Goal: Download file/media

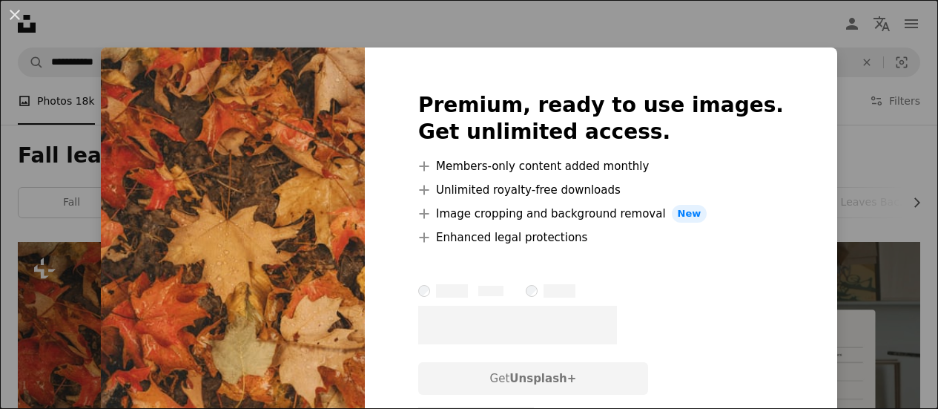
scroll to position [326, 0]
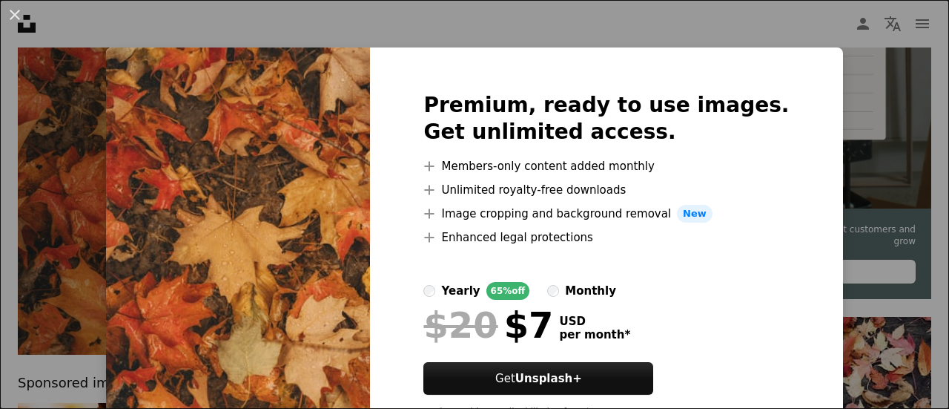
click at [884, 116] on div "An X shape Premium, ready to use images. Get unlimited access. A plus sign Memb…" at bounding box center [474, 204] width 949 height 409
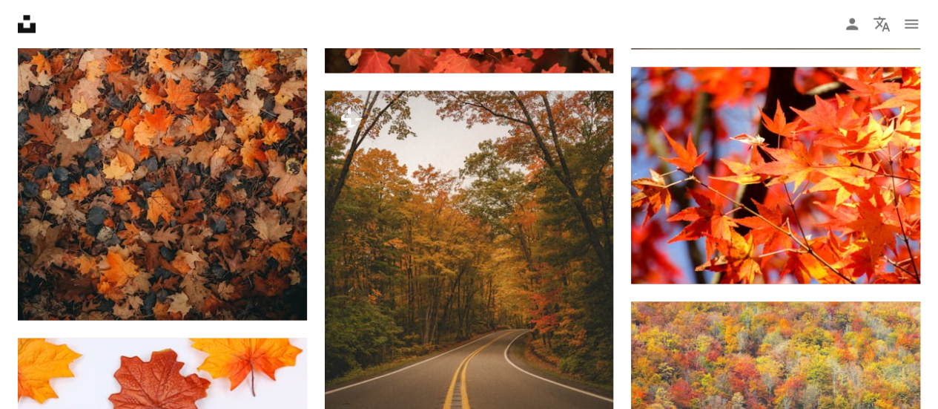
scroll to position [1157, 0]
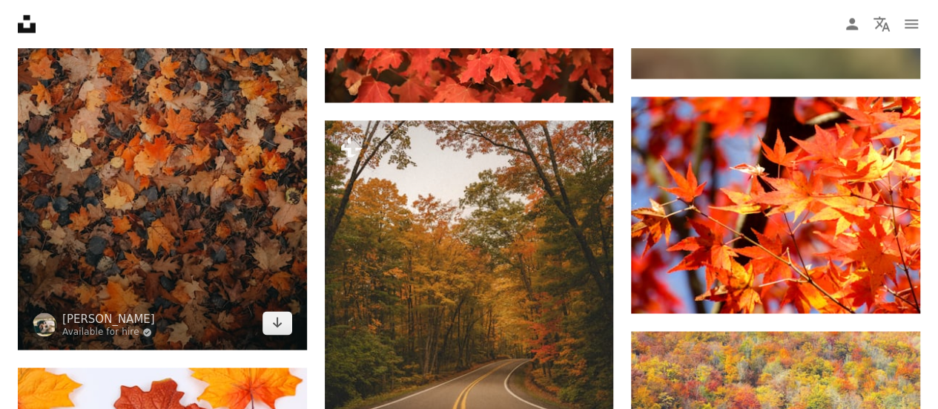
click at [215, 228] on img at bounding box center [162, 132] width 289 height 433
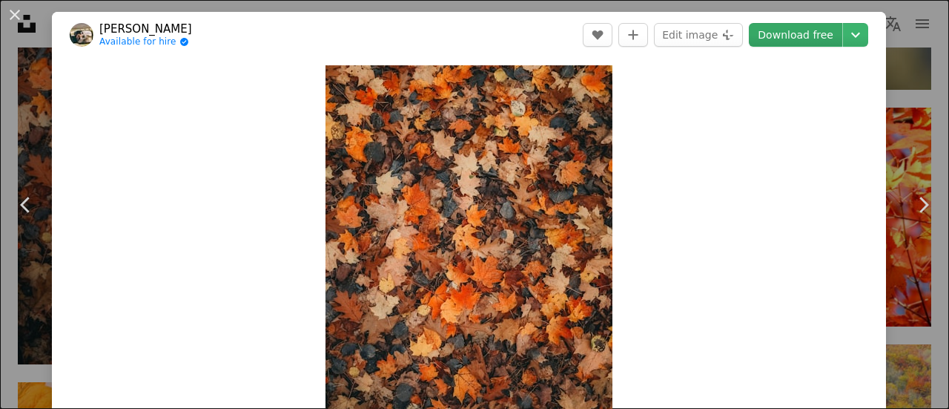
click at [764, 33] on link "Download free" at bounding box center [795, 35] width 93 height 24
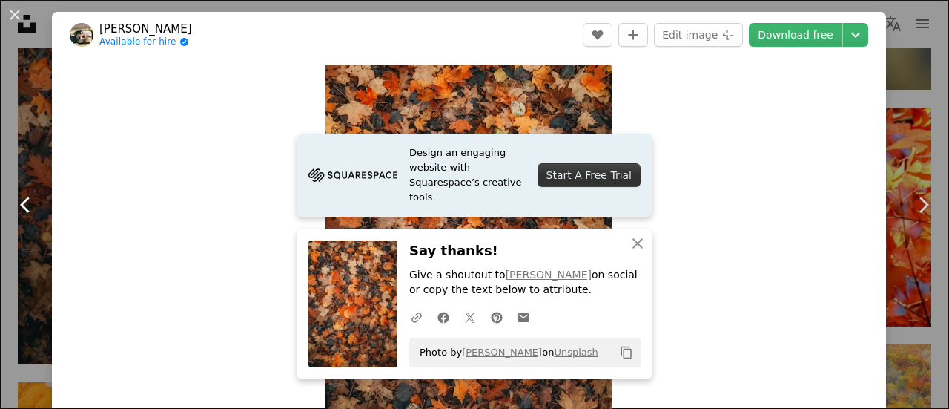
click at [26, 201] on icon at bounding box center [25, 205] width 10 height 16
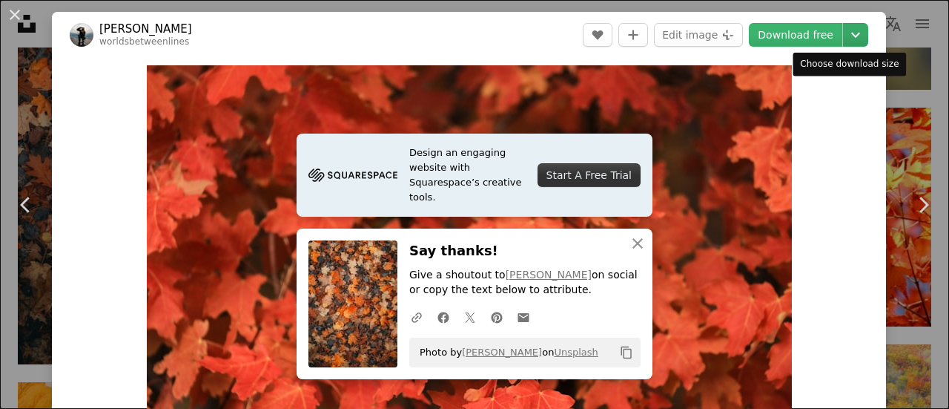
click at [846, 38] on icon "Chevron down" at bounding box center [856, 35] width 24 height 18
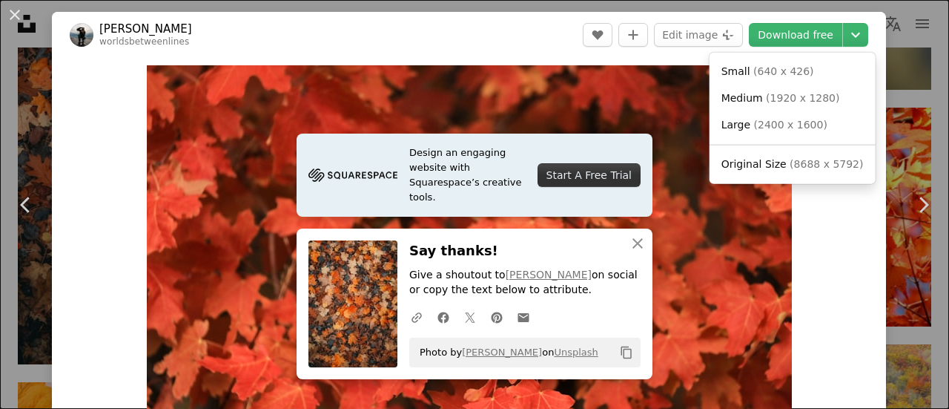
click at [562, 101] on dialog "An X shape Chevron left Chevron right [PERSON_NAME] worldsbetweenlines A heart …" at bounding box center [474, 204] width 949 height 409
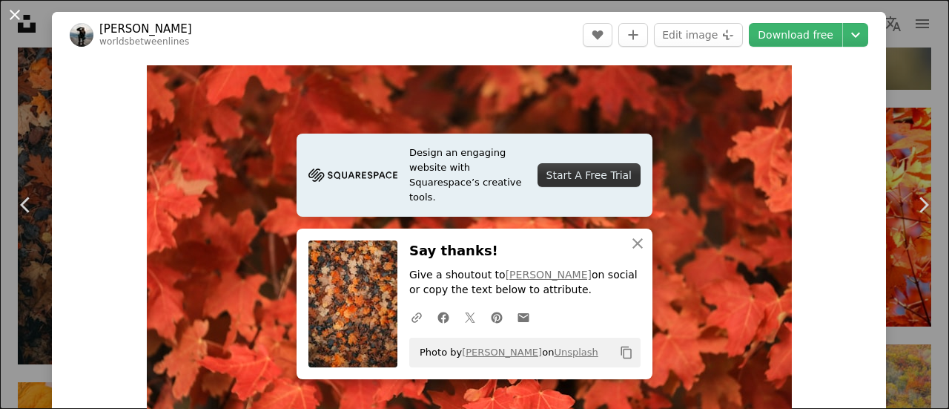
click at [14, 17] on button "An X shape" at bounding box center [15, 15] width 18 height 18
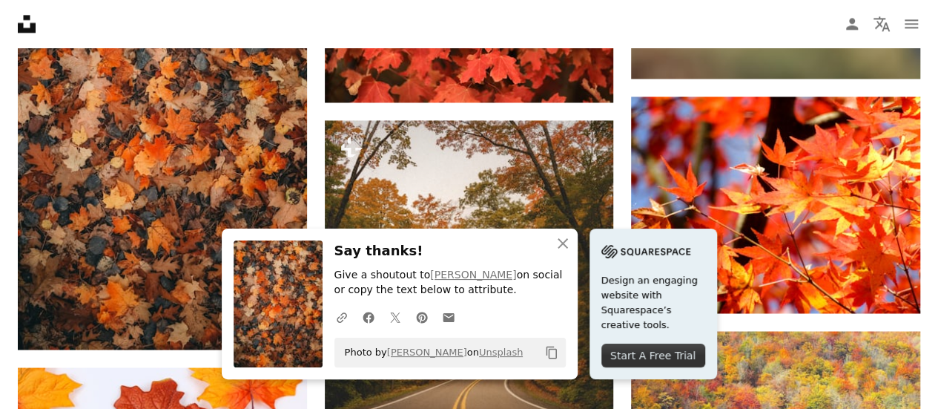
click at [239, 29] on nav "Unsplash logo Unsplash Home A photo Pen Tool A compass A stack of folders Downl…" at bounding box center [469, 23] width 938 height 47
click at [558, 238] on icon "An X shape" at bounding box center [563, 243] width 18 height 18
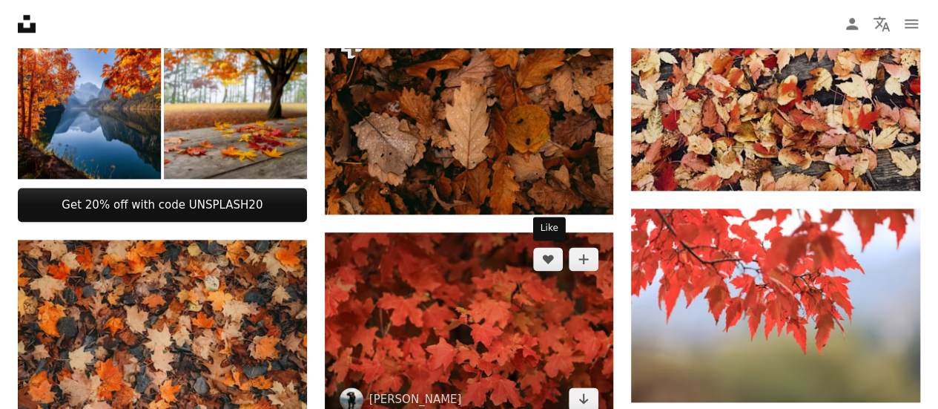
scroll to position [831, 0]
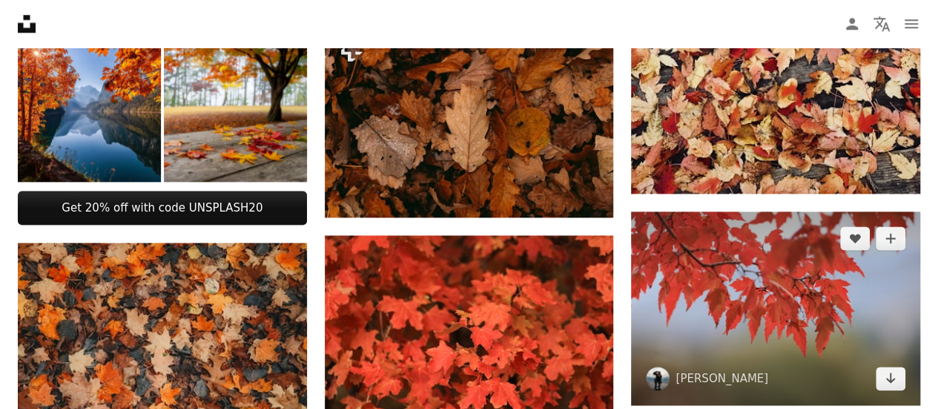
click at [736, 287] on img at bounding box center [775, 307] width 289 height 193
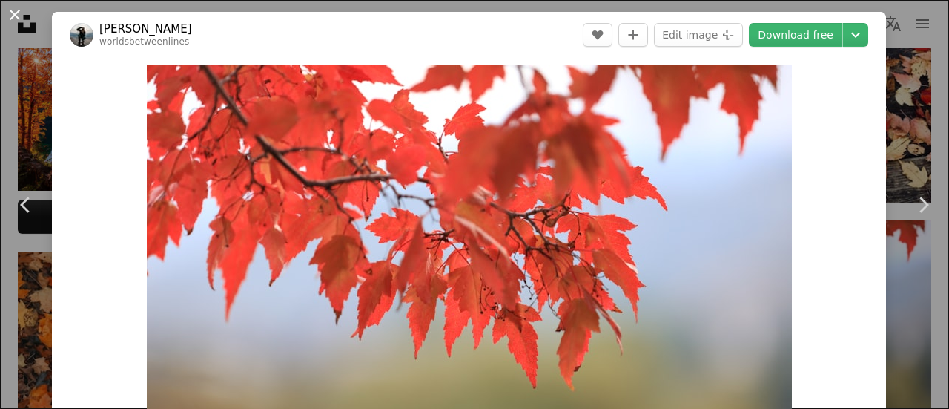
click at [13, 17] on button "An X shape" at bounding box center [15, 15] width 18 height 18
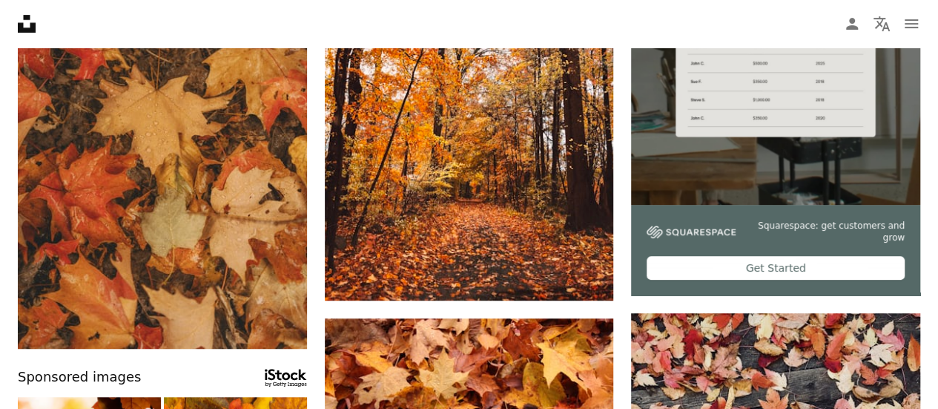
scroll to position [297, 0]
